Goal: Navigation & Orientation: Find specific page/section

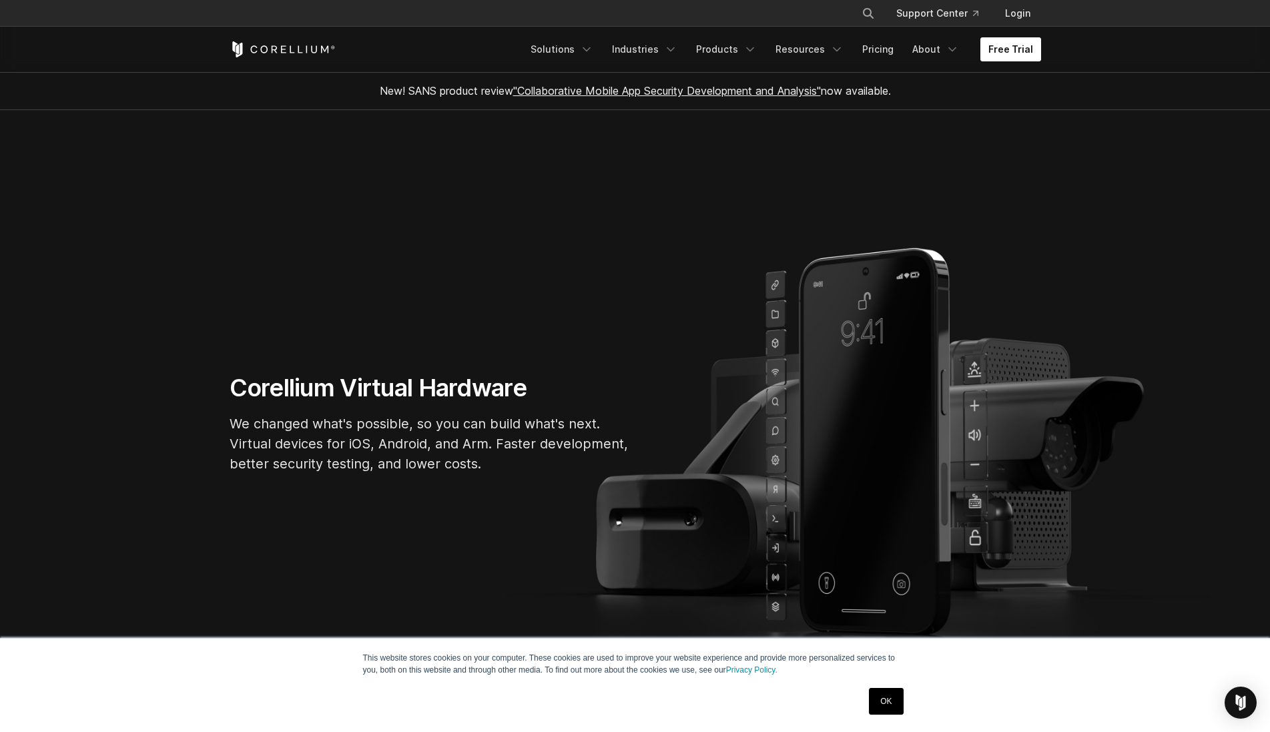
click at [1023, 61] on link "Free Trial" at bounding box center [1011, 49] width 61 height 24
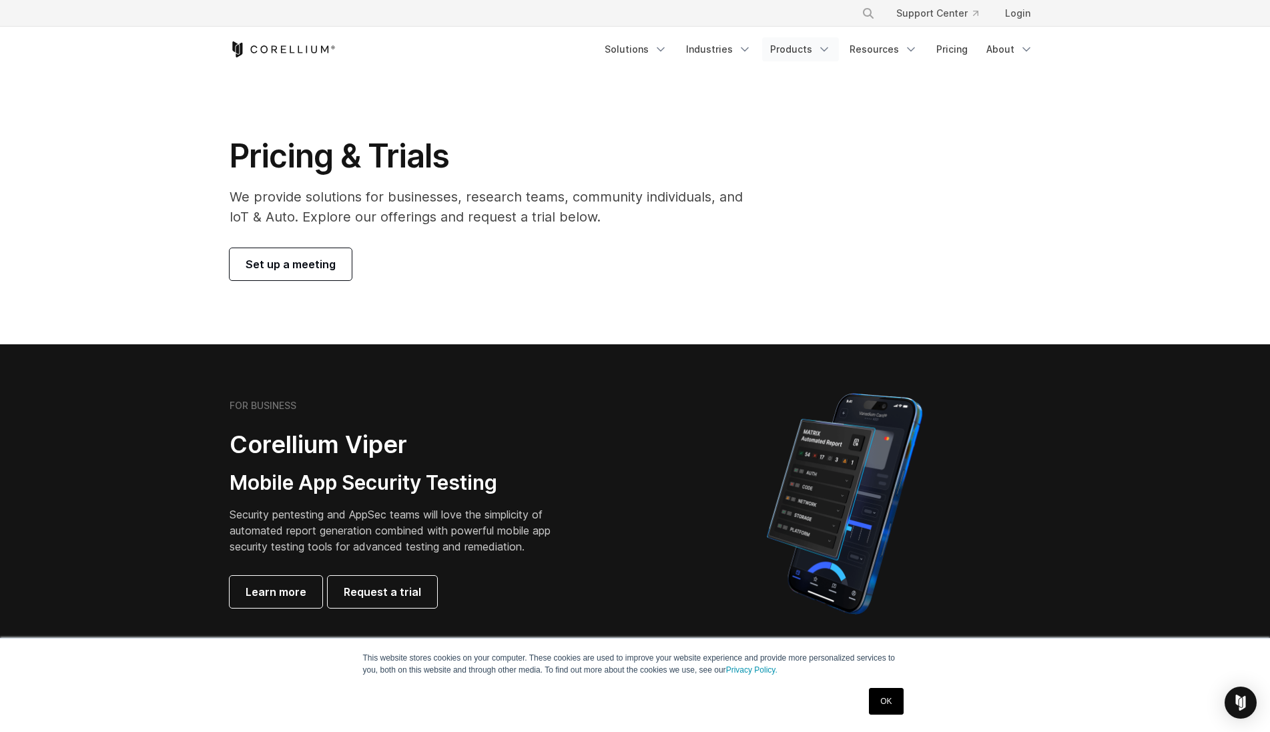
click at [787, 47] on link "Products" at bounding box center [800, 49] width 77 height 24
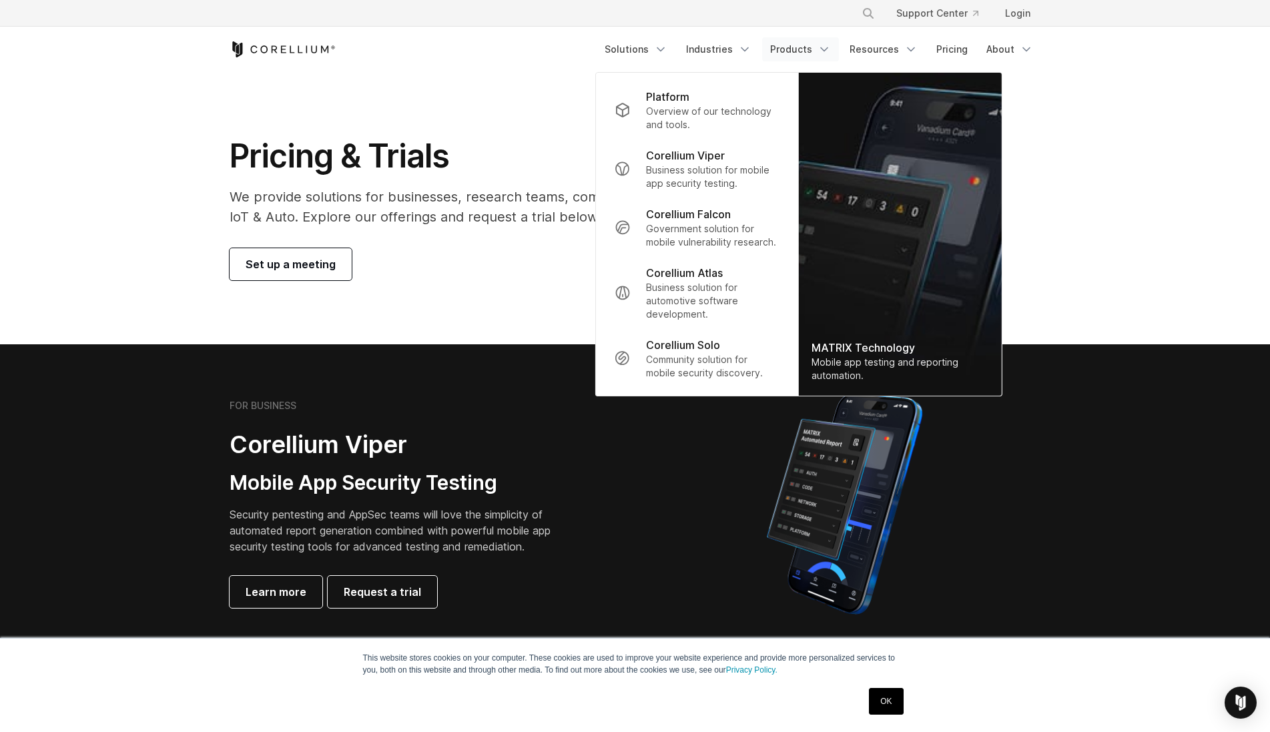
click at [315, 55] on icon "Corellium Home" at bounding box center [283, 49] width 106 height 16
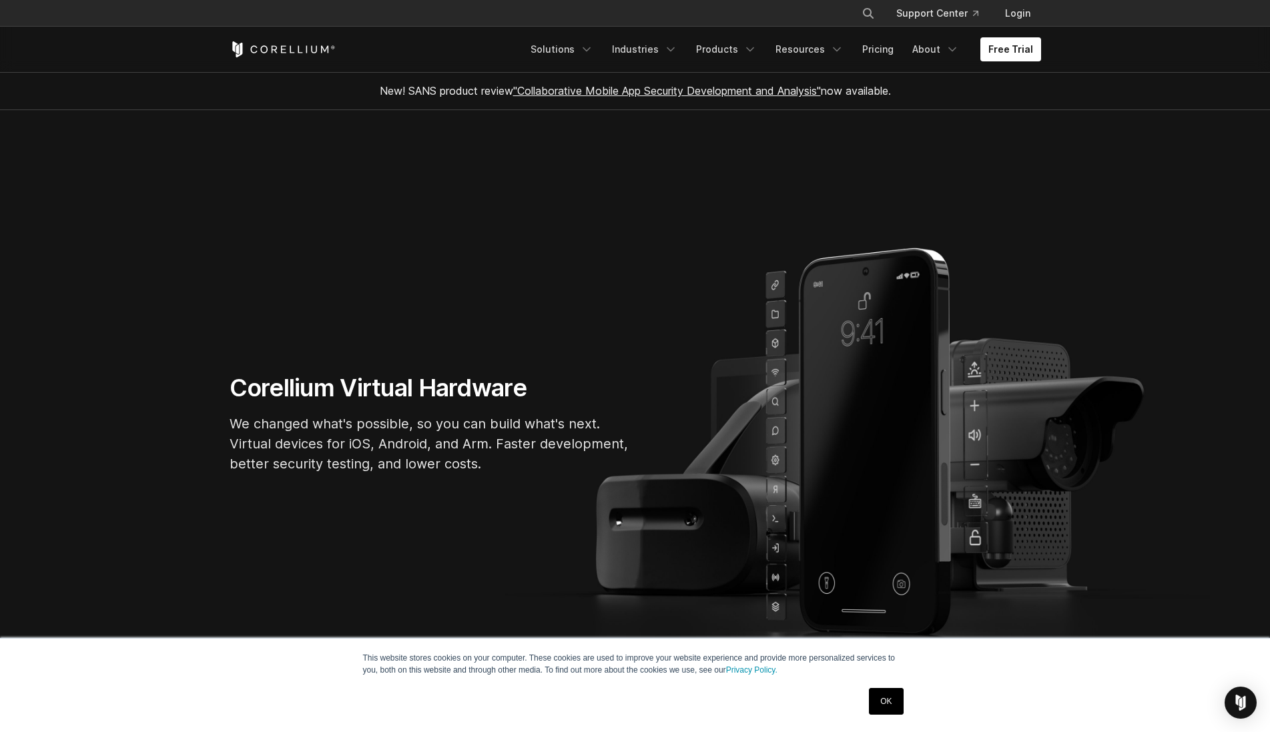
click at [887, 708] on link "OK" at bounding box center [886, 701] width 34 height 27
